Goal: Participate in discussion: Engage in conversation with other users on a specific topic

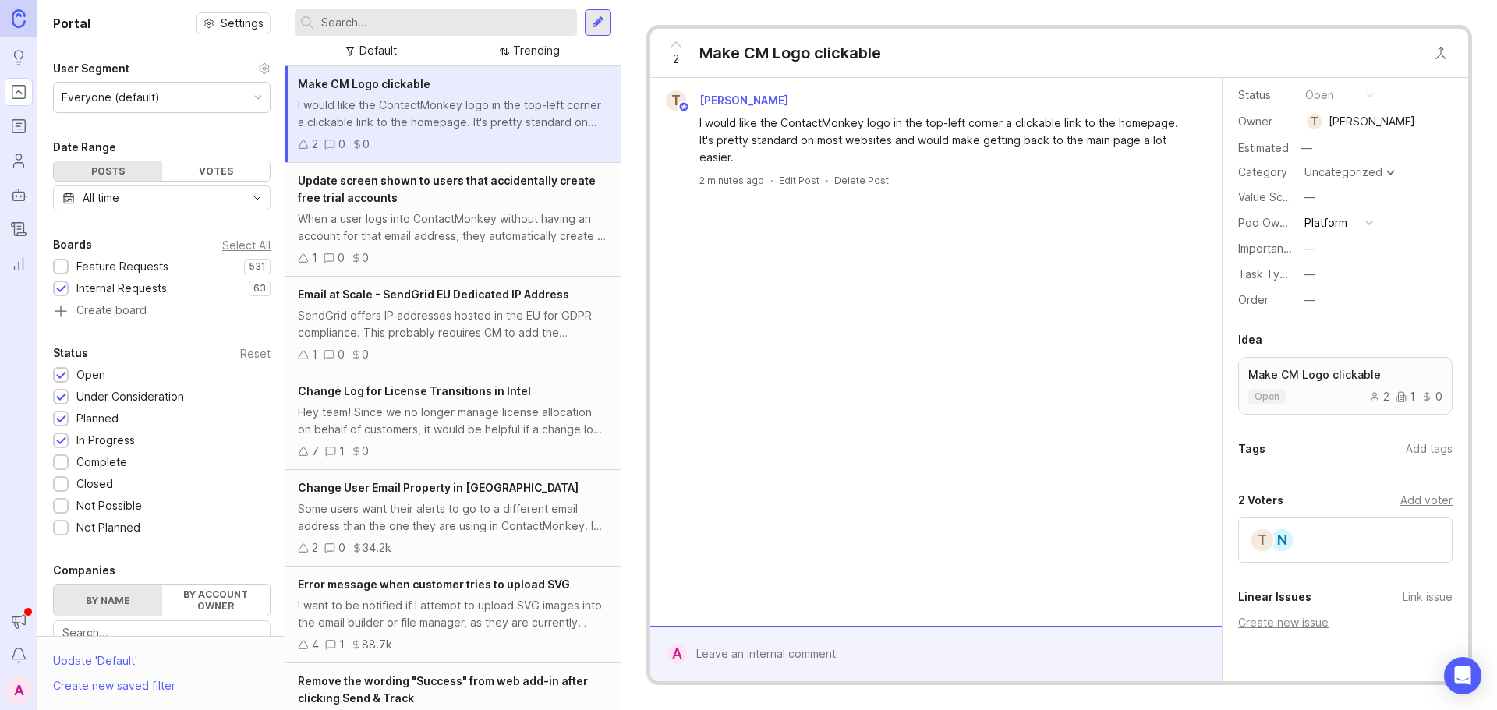
scroll to position [172, 0]
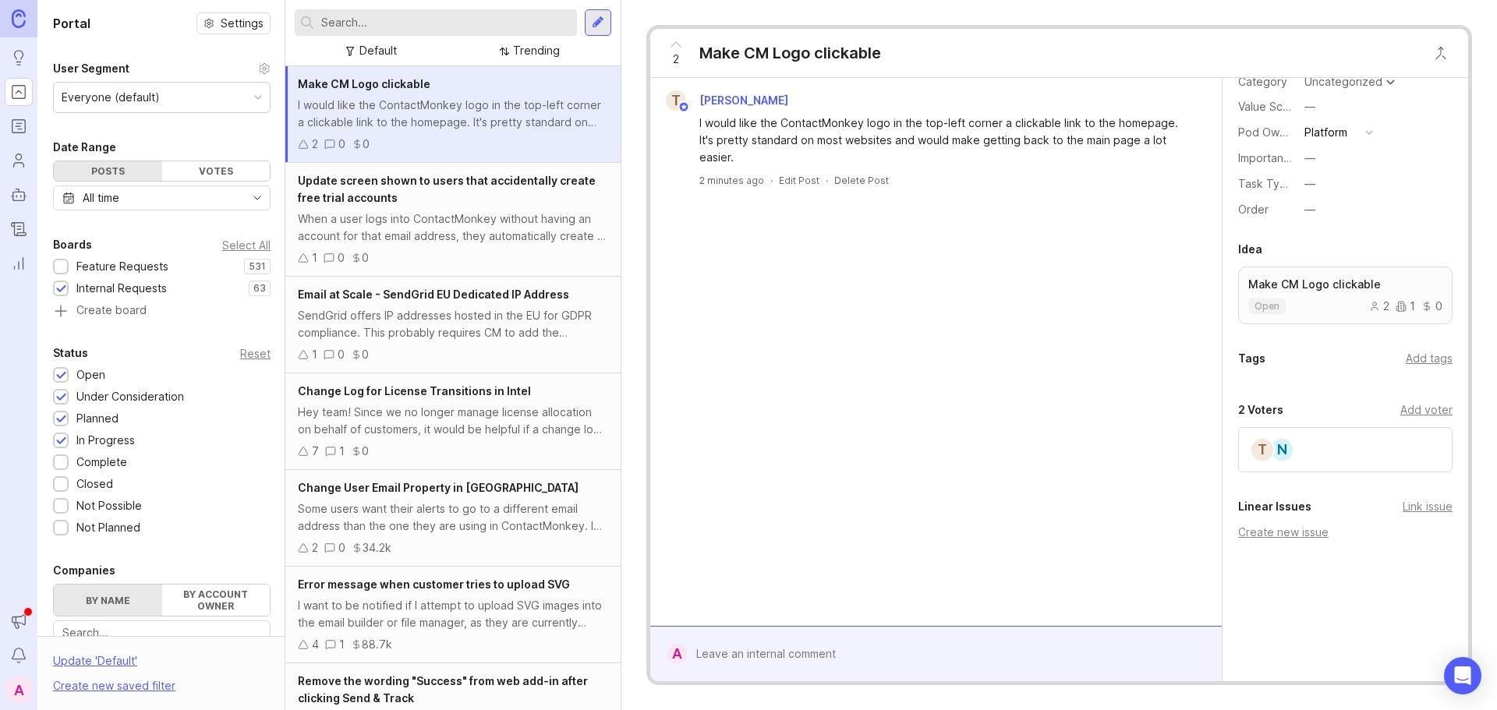
click at [1324, 449] on div "N T" at bounding box center [1345, 449] width 214 height 45
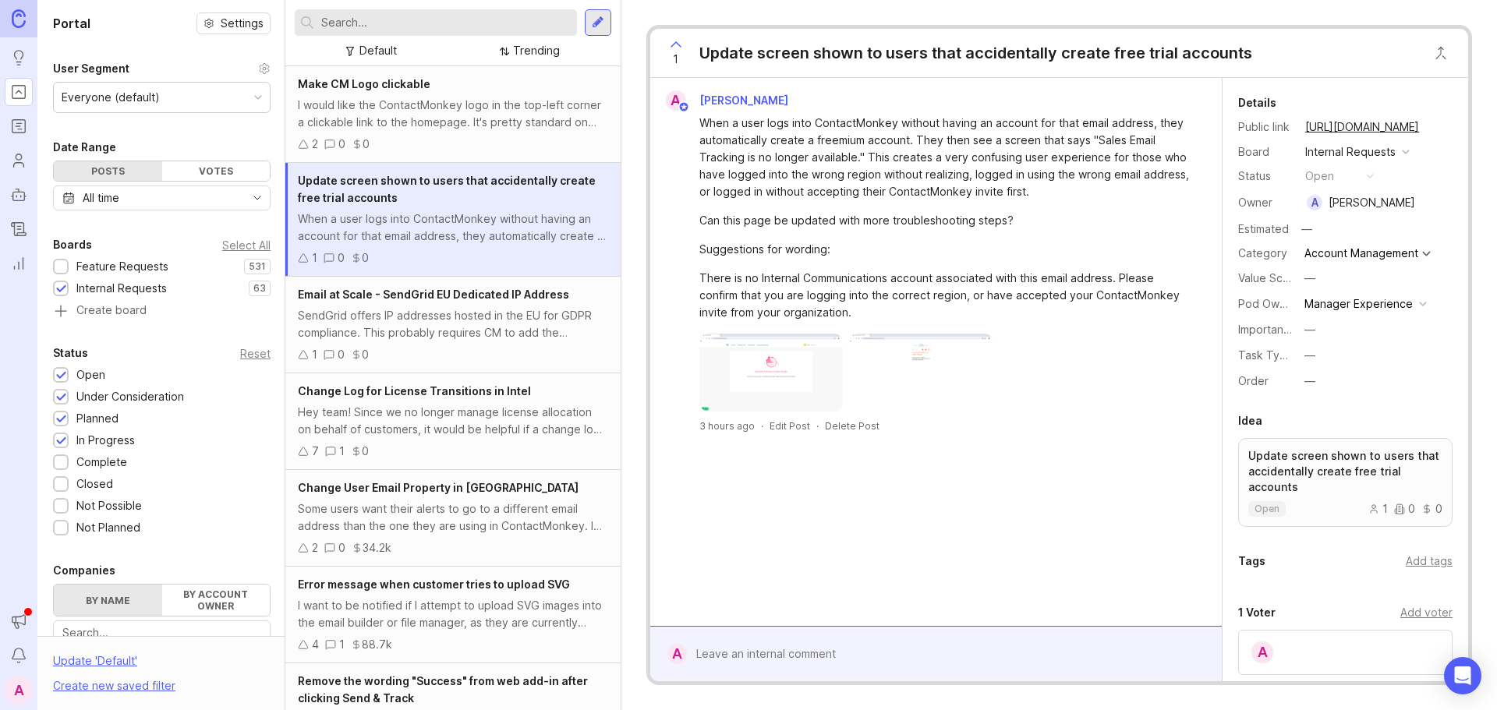
click at [766, 375] on img at bounding box center [771, 373] width 144 height 78
click at [923, 377] on img at bounding box center [921, 373] width 144 height 78
click at [756, 360] on img at bounding box center [771, 373] width 144 height 78
click at [973, 367] on img at bounding box center [921, 373] width 144 height 78
